Goal: Ask a question

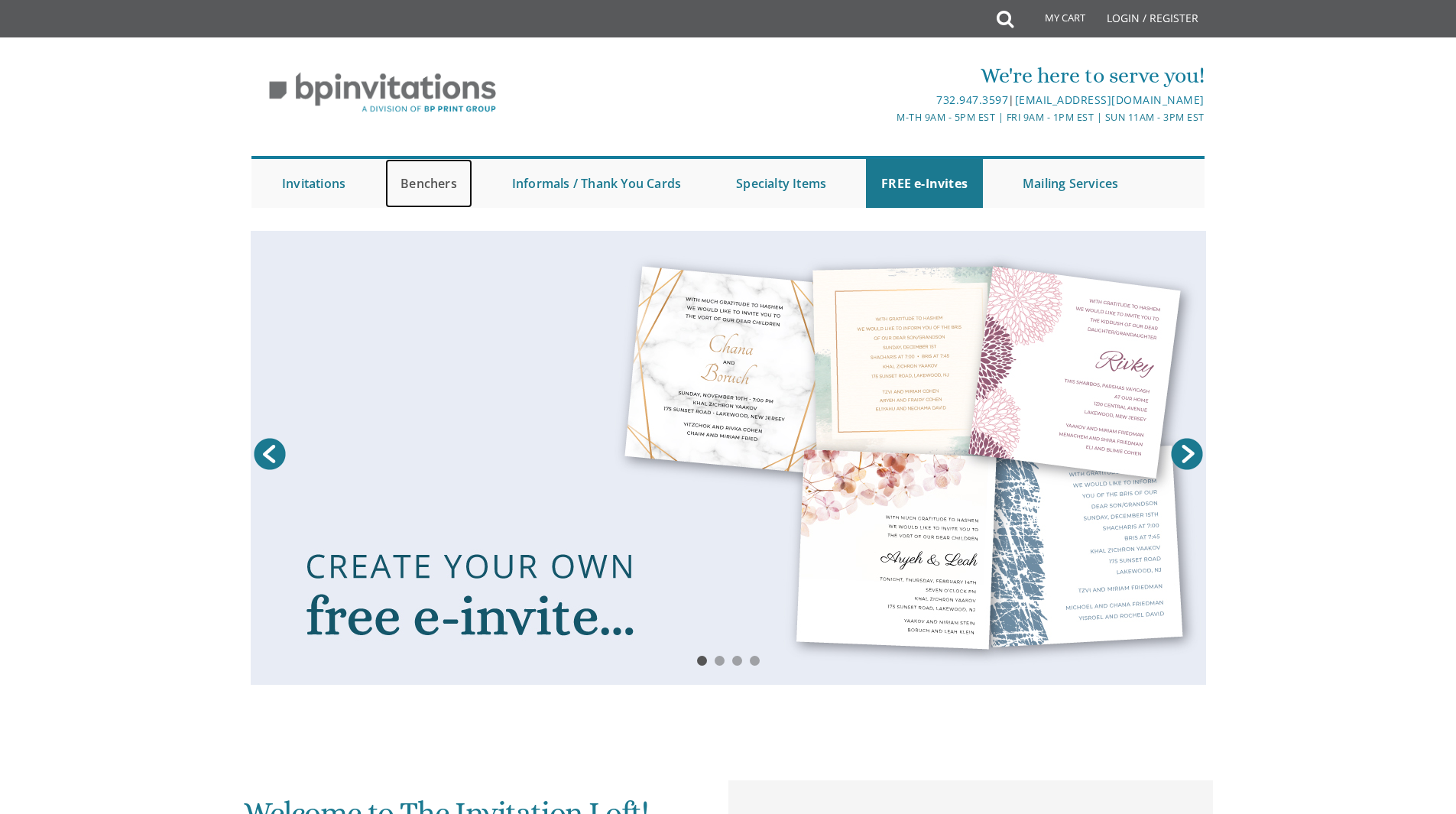
click at [459, 188] on link "Benchers" at bounding box center [429, 183] width 88 height 49
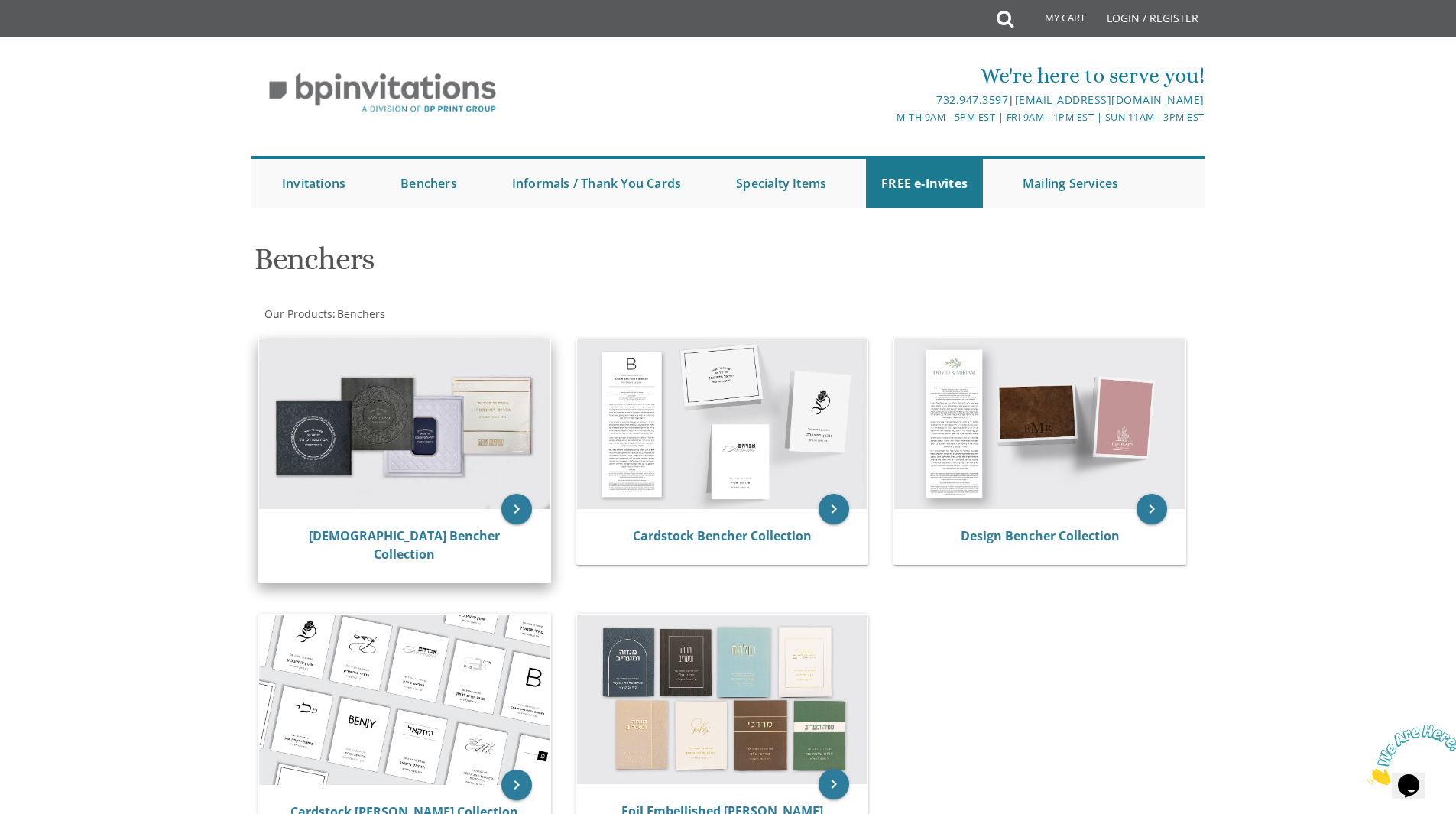
click at [506, 496] on img at bounding box center [404, 425] width 291 height 170
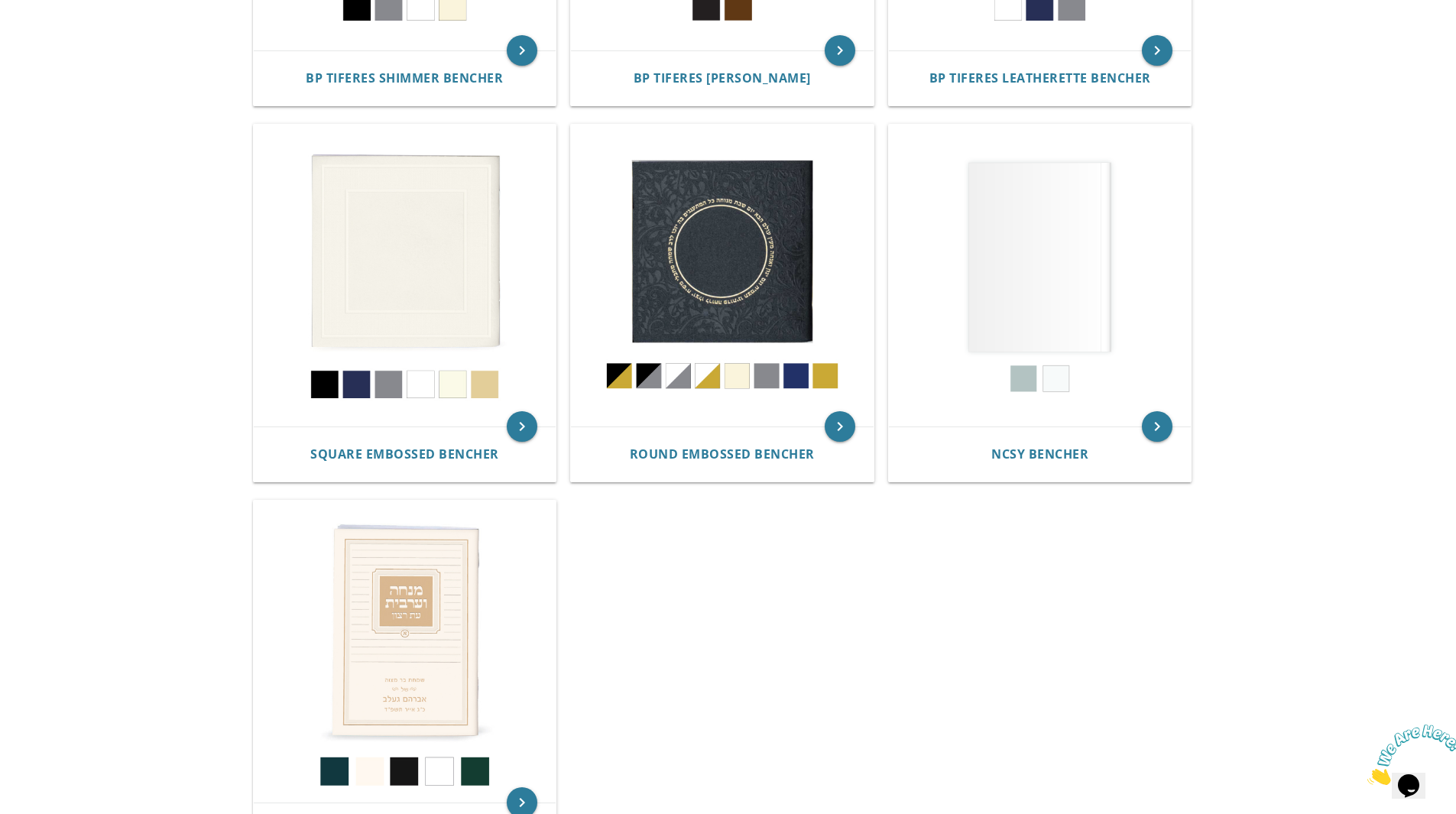
scroll to position [598, 0]
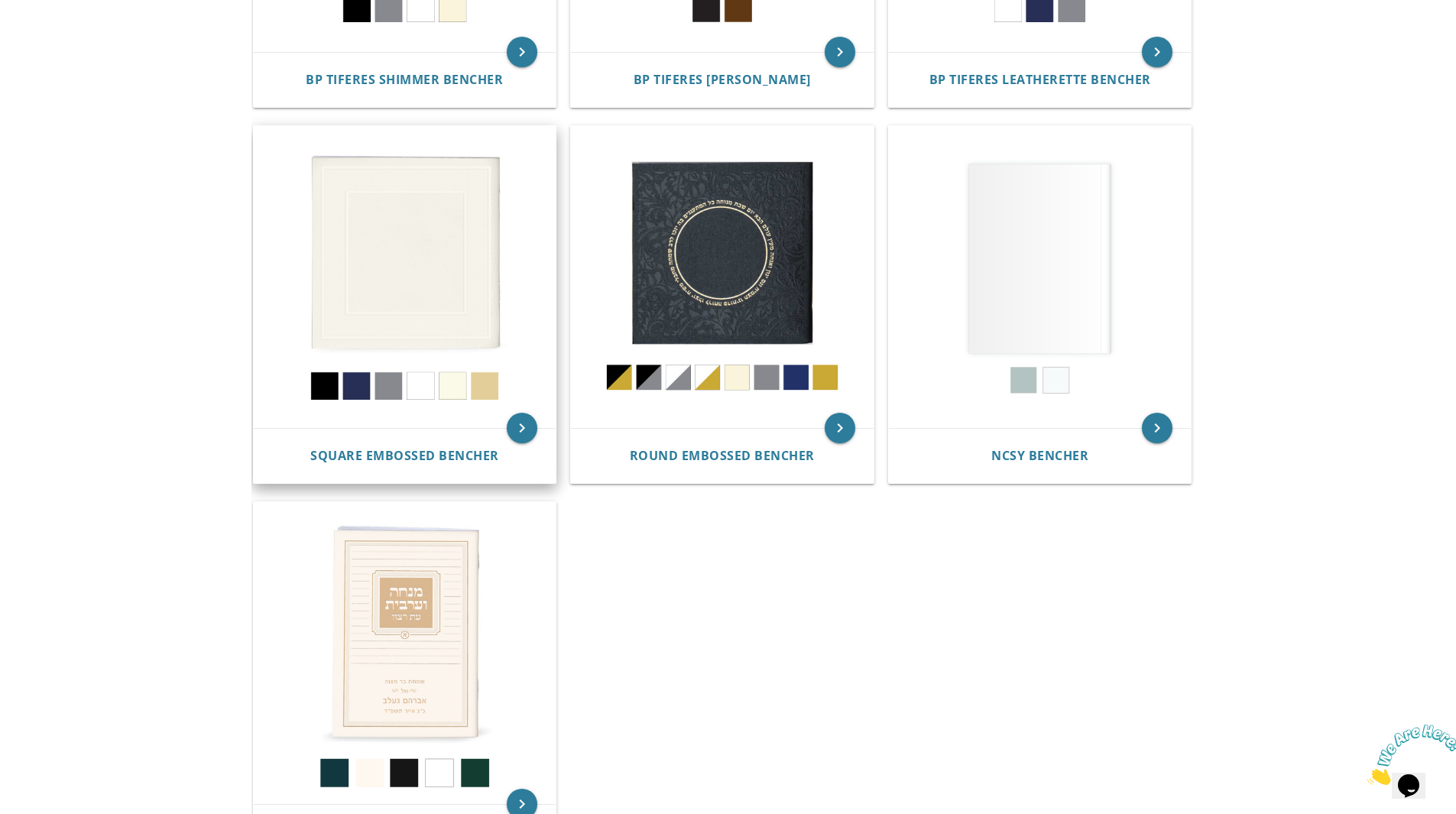
click at [428, 265] on img at bounding box center [404, 277] width 303 height 303
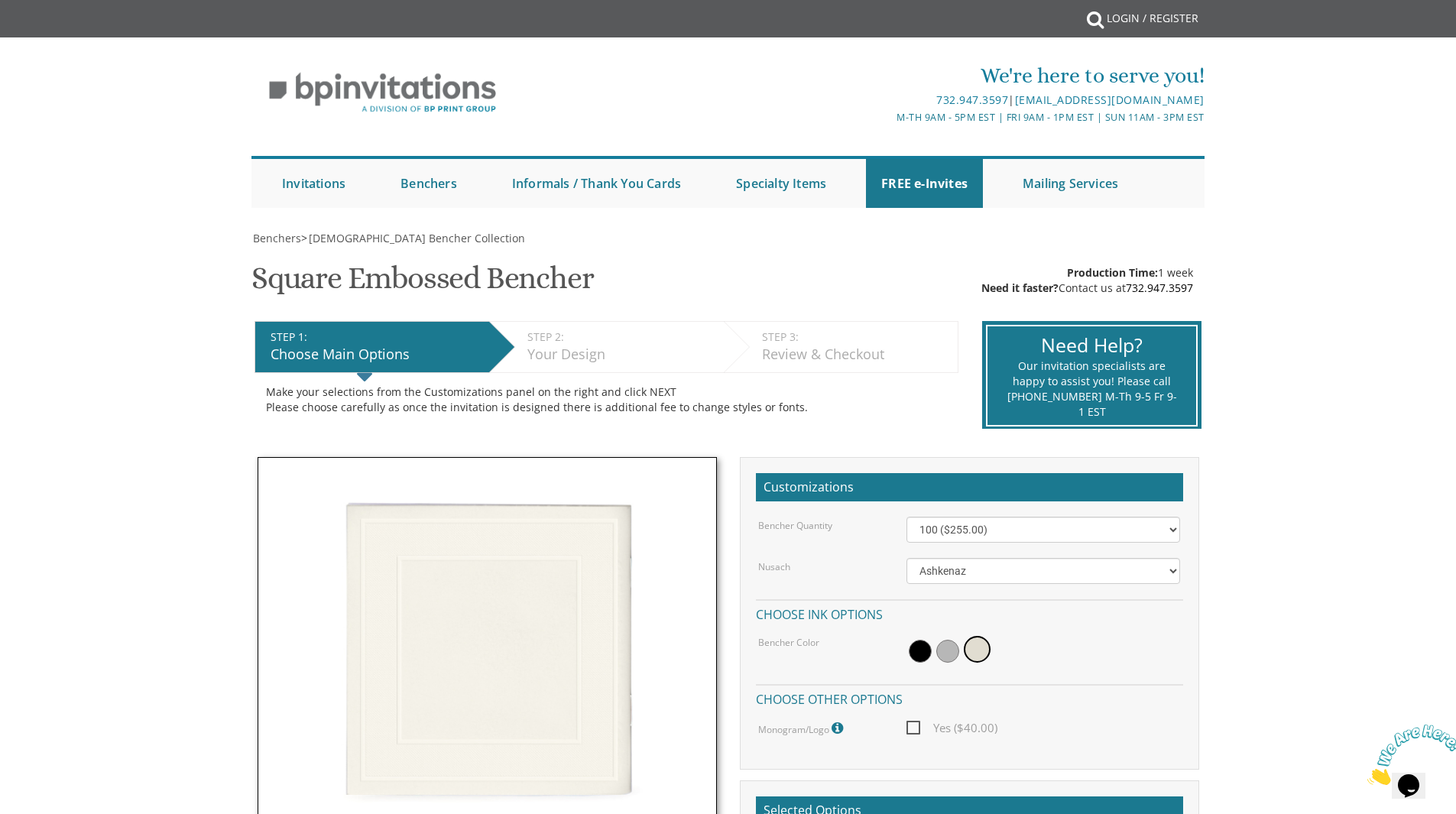
scroll to position [118, 0]
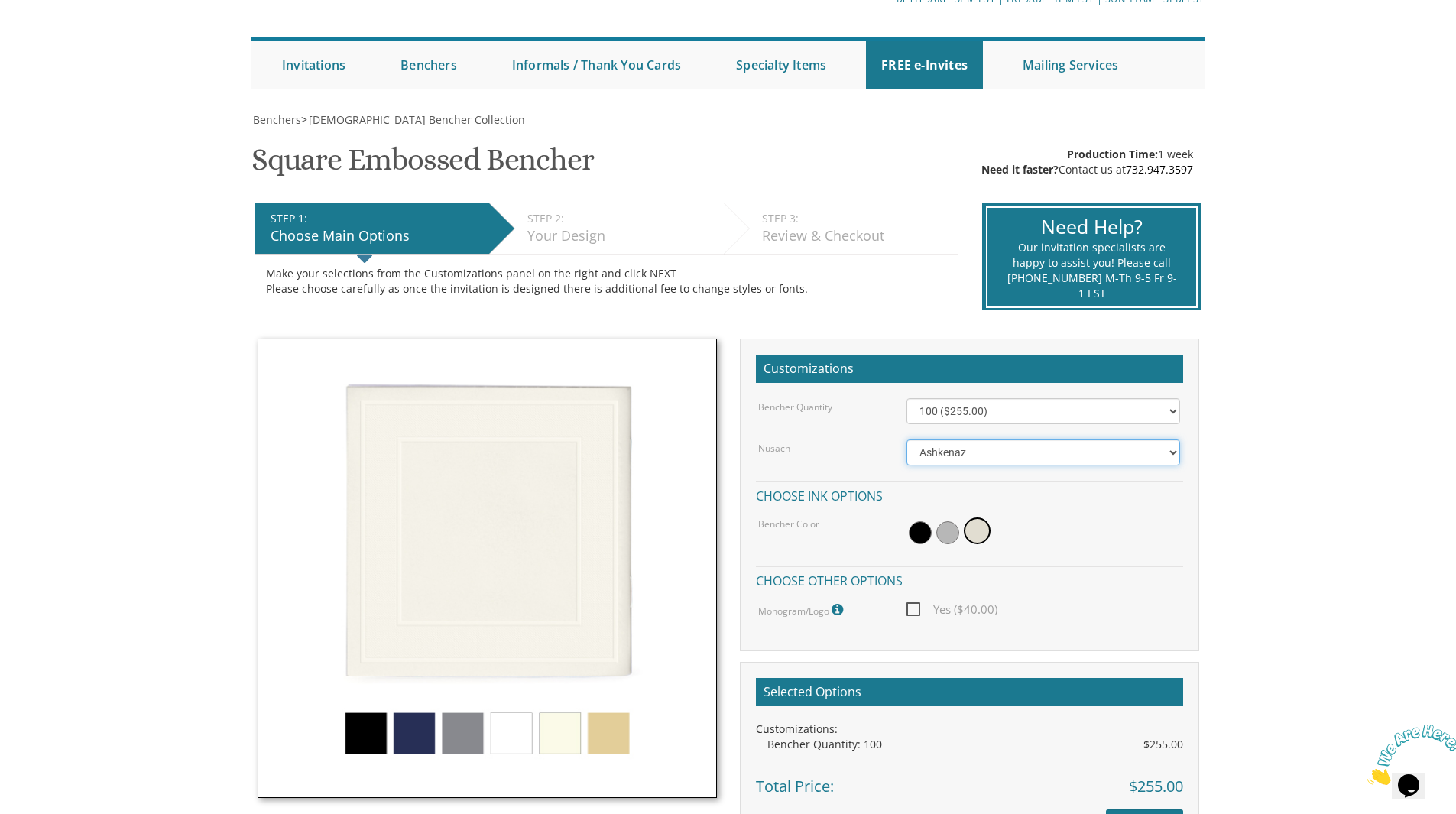
click at [987, 455] on select "Ashkenaz [PERSON_NAME]" at bounding box center [1043, 452] width 274 height 26
click at [906, 440] on select "Ashkenaz Edut Mizrach" at bounding box center [1043, 452] width 274 height 26
click at [964, 453] on select "Ashkenaz Edut Mizrach" at bounding box center [1043, 452] width 274 height 26
select select "Ashkenaz"
click at [906, 440] on select "Ashkenaz Edut Mizrach" at bounding box center [1043, 452] width 274 height 26
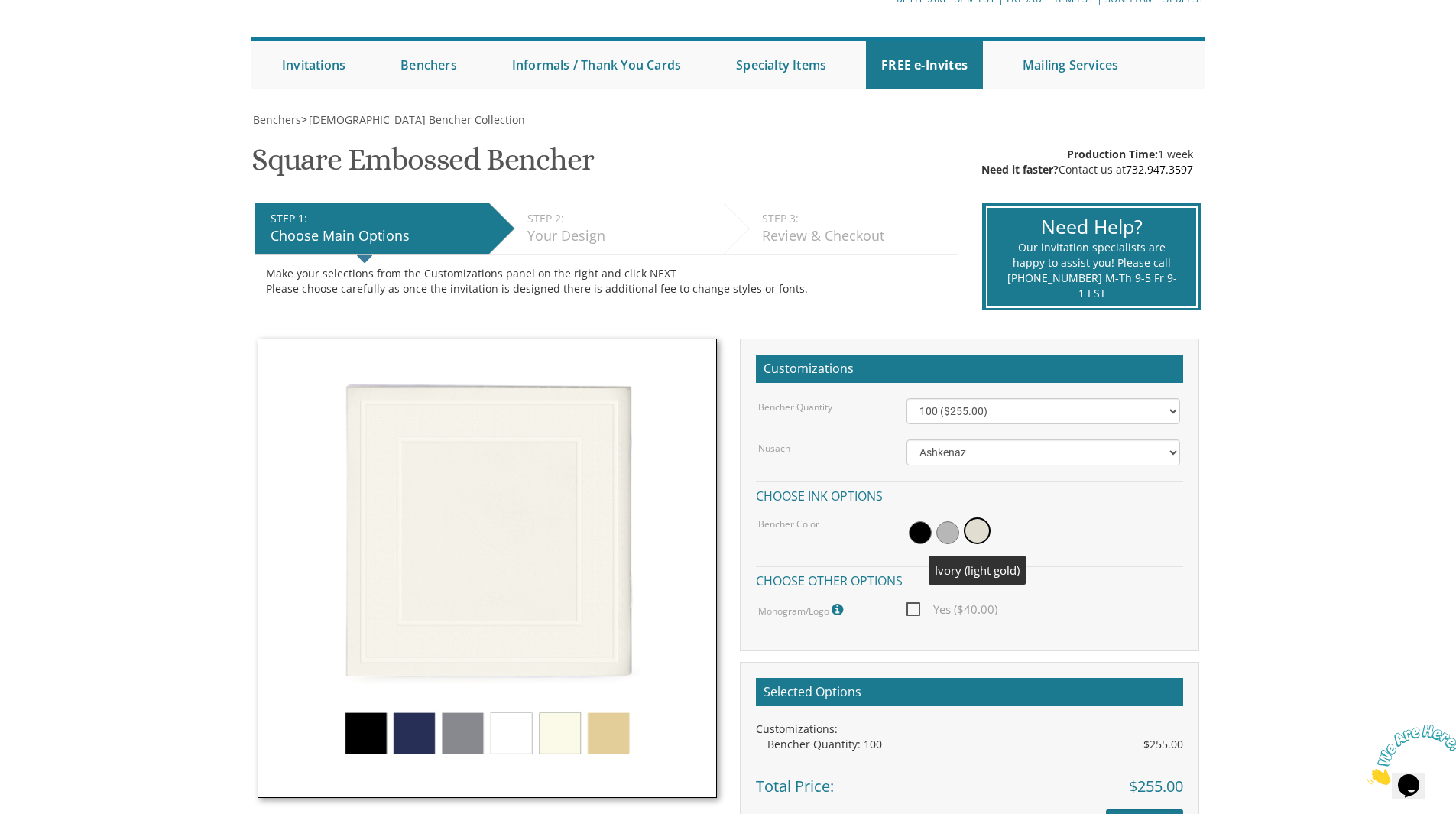
click at [978, 532] on span at bounding box center [977, 531] width 27 height 27
click at [943, 537] on span at bounding box center [948, 533] width 23 height 23
click at [896, 540] on div at bounding box center [1043, 533] width 297 height 35
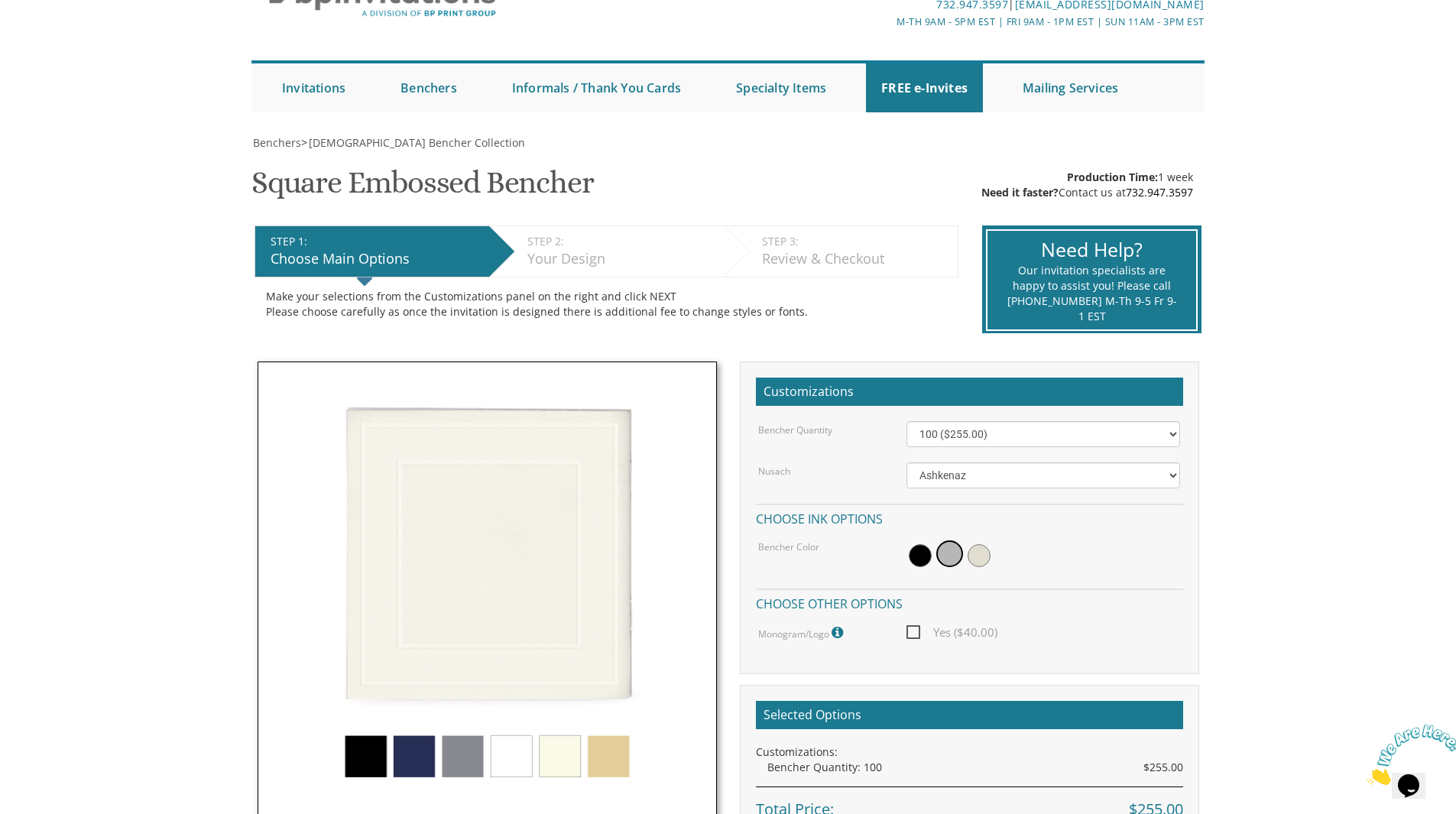
scroll to position [0, 0]
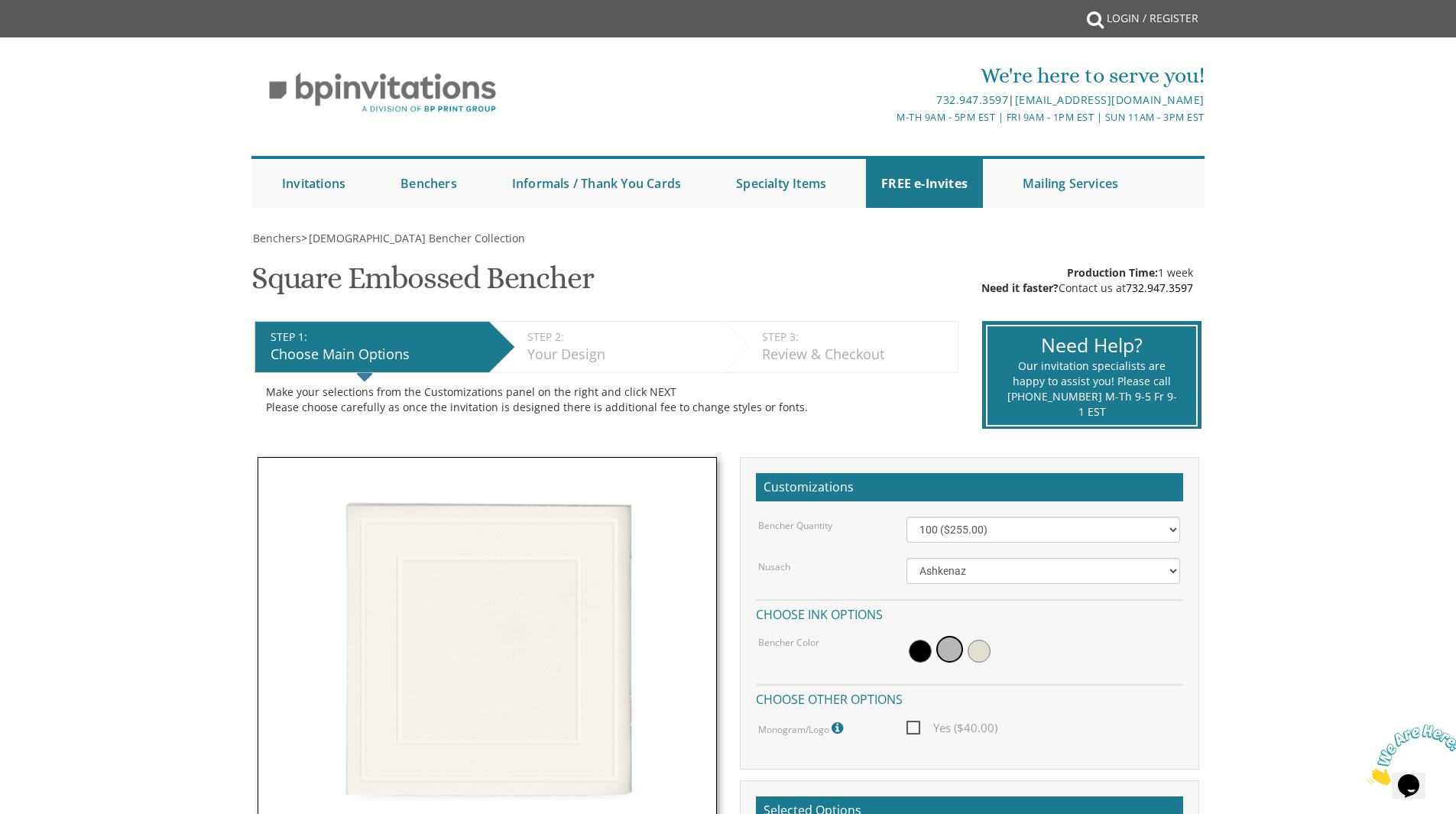
click at [1421, 767] on img at bounding box center [1415, 755] width 95 height 60
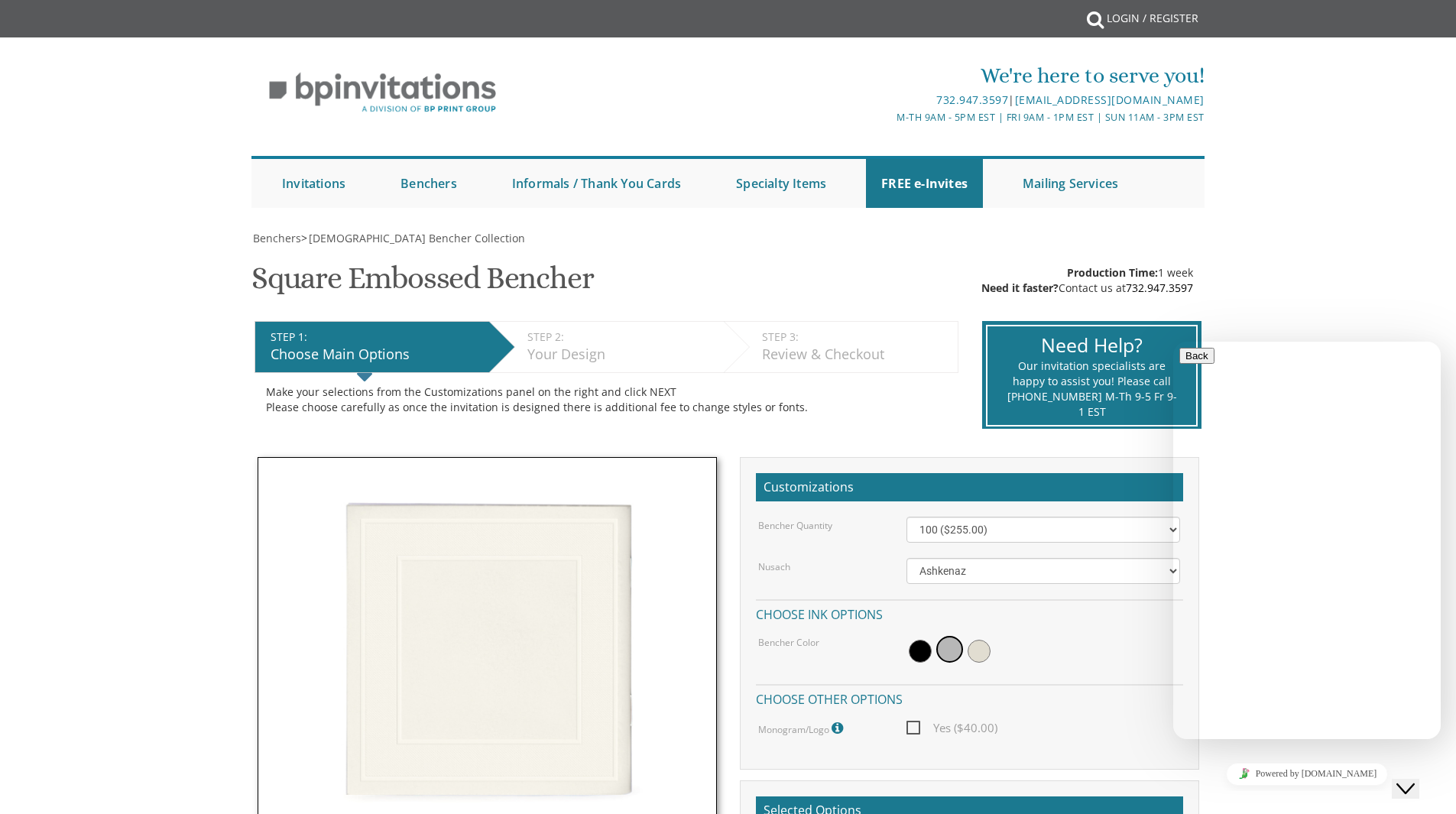
click at [1173, 342] on div "Rate this chat Upload File Insert emoji" at bounding box center [1173, 342] width 0 height 0
click at [1173, 342] on textarea at bounding box center [1173, 342] width 0 height 0
type textarea "Hello, i'm looking for meshulav benchers, with both Ashkenazi and Edot Mizrach …"
click at [1173, 342] on textarea at bounding box center [1173, 342] width 0 height 0
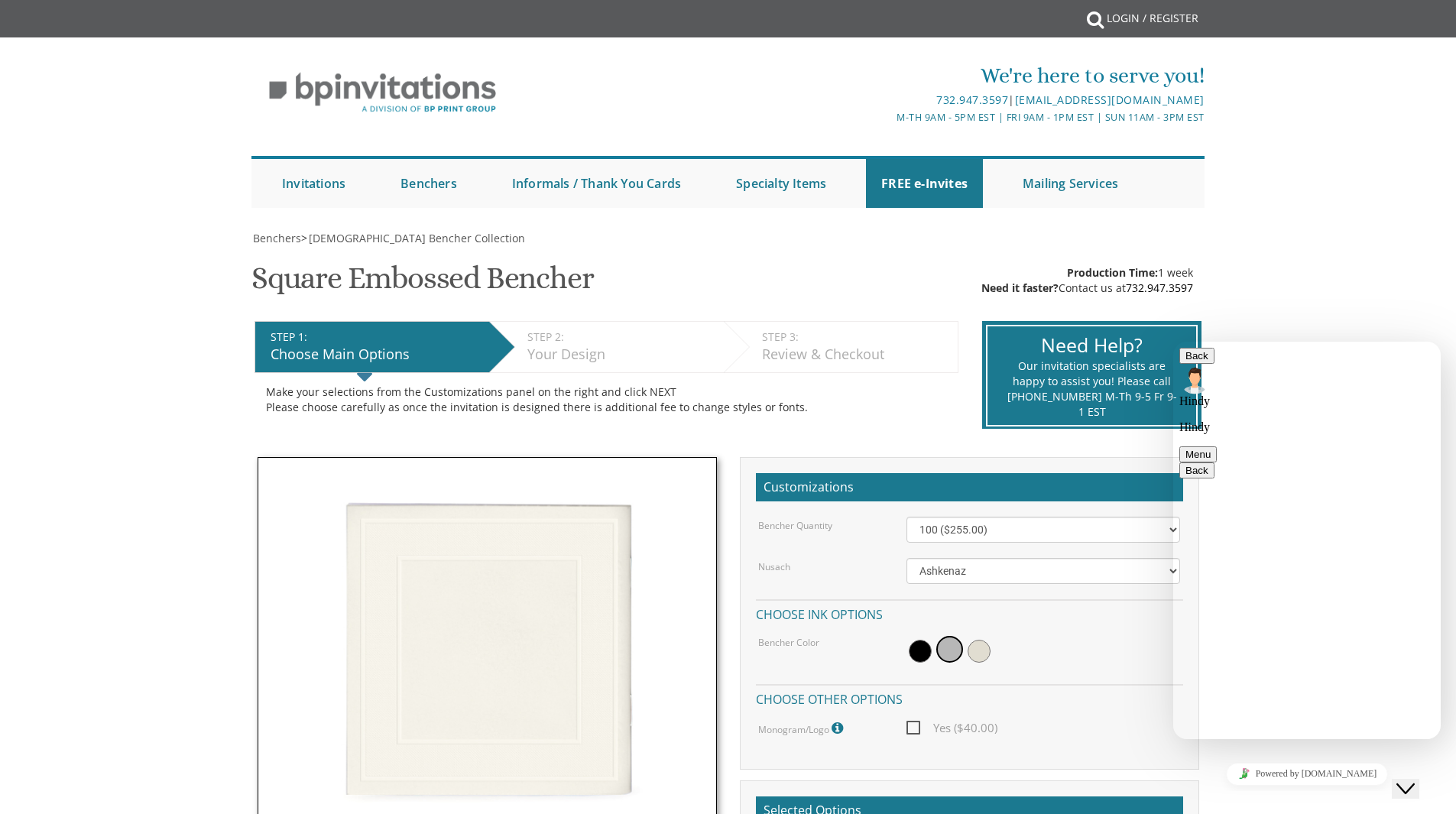
type textarea "thank you!"
